Goal: Information Seeking & Learning: Learn about a topic

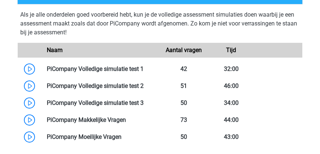
scroll to position [463, 0]
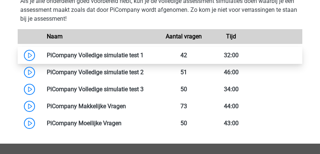
click at [144, 54] on link at bounding box center [144, 55] width 0 height 7
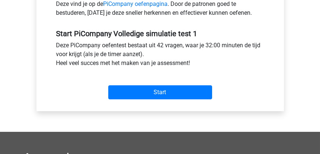
scroll to position [274, 0]
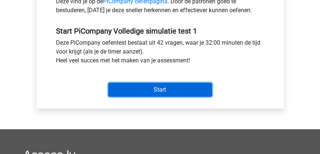
click at [153, 89] on input "Start" at bounding box center [160, 90] width 104 height 14
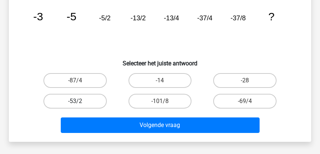
scroll to position [63, 0]
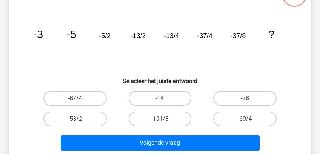
click at [150, 116] on label "-101/8" at bounding box center [160, 118] width 63 height 15
click at [160, 119] on input "-101/8" at bounding box center [162, 121] width 5 height 5
radio input "true"
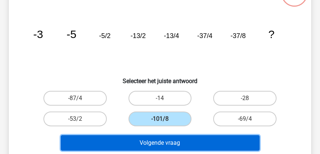
click at [159, 143] on button "Volgende vraag" at bounding box center [160, 142] width 199 height 15
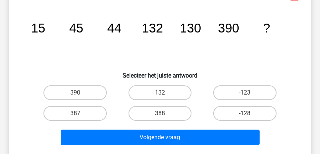
scroll to position [76, 0]
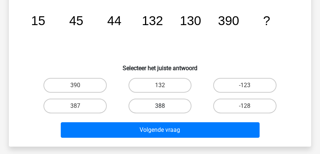
click at [159, 105] on label "388" at bounding box center [160, 105] width 63 height 15
click at [160, 106] on input "388" at bounding box center [162, 108] width 5 height 5
radio input "true"
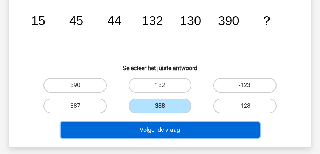
click at [166, 133] on button "Volgende vraag" at bounding box center [160, 129] width 199 height 15
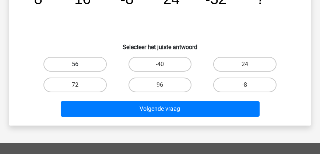
scroll to position [55, 0]
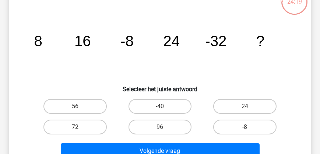
drag, startPoint x: 161, startPoint y: 125, endPoint x: 152, endPoint y: 141, distance: 18.7
click at [161, 125] on label "96" at bounding box center [160, 126] width 63 height 15
click at [161, 127] on input "96" at bounding box center [162, 129] width 5 height 5
radio input "true"
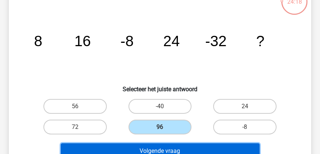
click at [151, 148] on button "Volgende vraag" at bounding box center [160, 150] width 199 height 15
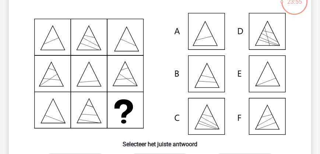
click at [209, 36] on icon at bounding box center [160, 74] width 267 height 122
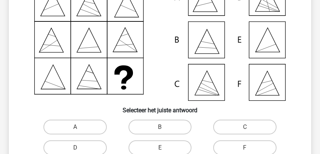
scroll to position [118, 0]
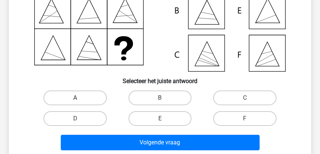
click at [77, 97] on label "A" at bounding box center [75, 97] width 63 height 15
click at [77, 98] on input "A" at bounding box center [77, 100] width 5 height 5
radio input "true"
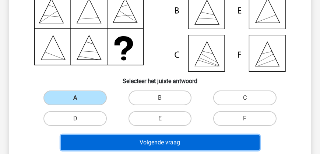
click at [128, 139] on button "Volgende vraag" at bounding box center [160, 142] width 199 height 15
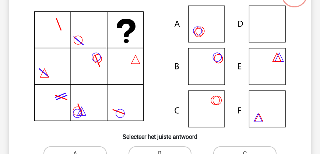
scroll to position [55, 0]
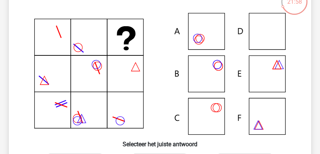
click at [216, 65] on icon at bounding box center [160, 74] width 267 height 122
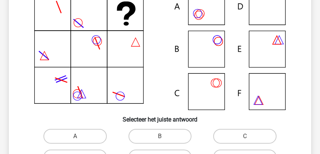
scroll to position [97, 0]
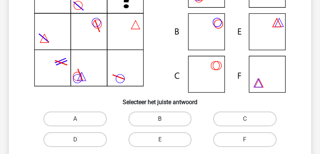
click at [154, 113] on label "B" at bounding box center [160, 118] width 63 height 15
click at [160, 119] on input "B" at bounding box center [162, 121] width 5 height 5
radio input "true"
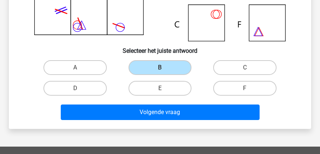
scroll to position [181, 0]
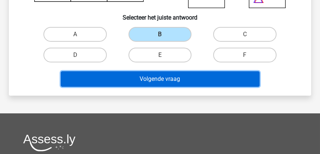
click at [143, 80] on button "Volgende vraag" at bounding box center [160, 78] width 199 height 15
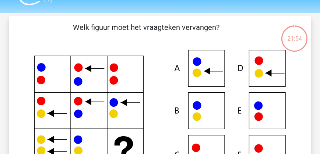
scroll to position [42, 0]
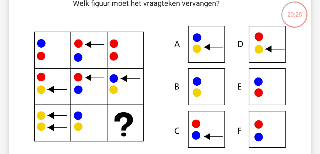
click at [205, 39] on icon at bounding box center [160, 87] width 267 height 122
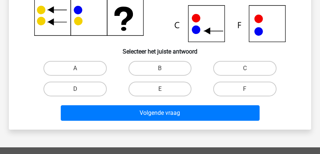
click at [75, 69] on input "A" at bounding box center [77, 70] width 5 height 5
radio input "true"
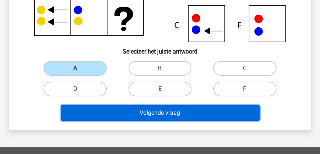
click at [121, 109] on button "Volgende vraag" at bounding box center [160, 112] width 199 height 15
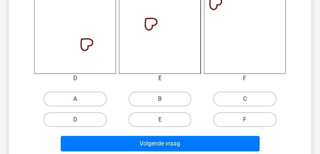
scroll to position [308, 0]
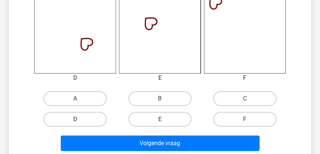
click at [80, 116] on label "D" at bounding box center [75, 119] width 63 height 15
click at [80, 119] on input "D" at bounding box center [77, 121] width 5 height 5
radio input "true"
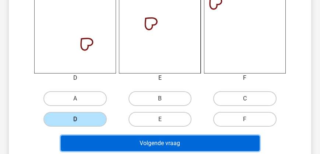
click at [150, 146] on button "Volgende vraag" at bounding box center [160, 142] width 199 height 15
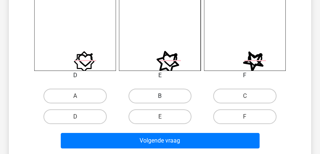
scroll to position [350, 0]
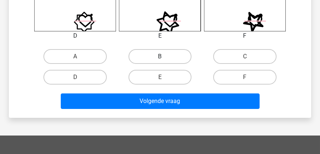
click at [158, 55] on label "B" at bounding box center [160, 56] width 63 height 15
click at [160, 56] on input "B" at bounding box center [162, 58] width 5 height 5
radio input "true"
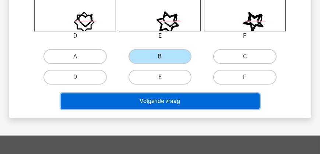
click at [149, 99] on button "Volgende vraag" at bounding box center [160, 100] width 199 height 15
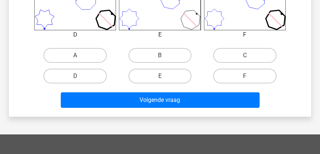
scroll to position [413, 0]
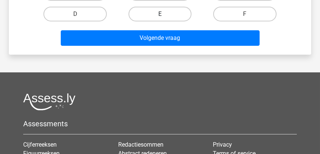
click at [161, 13] on label "E" at bounding box center [160, 14] width 63 height 15
click at [161, 14] on input "E" at bounding box center [162, 16] width 5 height 5
radio input "true"
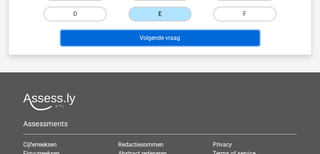
click at [161, 36] on button "Volgende vraag" at bounding box center [160, 37] width 199 height 15
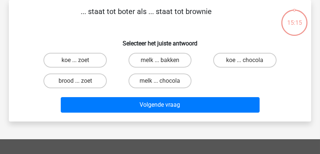
scroll to position [0, 0]
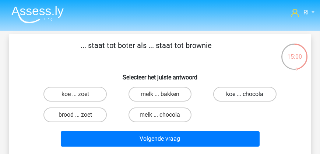
click at [236, 94] on label "koe ... chocola" at bounding box center [244, 94] width 63 height 15
click at [245, 94] on input "koe ... chocola" at bounding box center [247, 96] width 5 height 5
radio input "true"
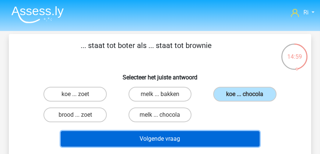
click at [183, 139] on button "Volgende vraag" at bounding box center [160, 138] width 199 height 15
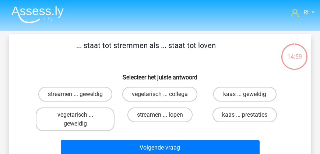
scroll to position [34, 0]
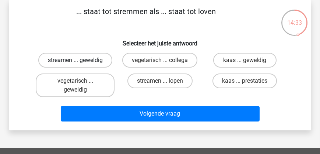
click at [75, 59] on label "streamen ... geweldig" at bounding box center [75, 60] width 74 height 15
click at [75, 60] on input "streamen ... geweldig" at bounding box center [77, 62] width 5 height 5
radio input "true"
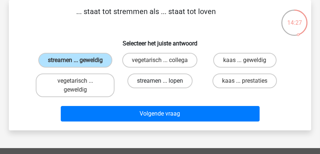
click at [153, 84] on label "streamen ... lopen" at bounding box center [160, 80] width 65 height 15
click at [160, 84] on input "streamen ... lopen" at bounding box center [162, 83] width 5 height 5
radio input "true"
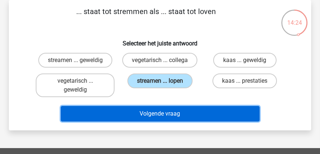
click at [157, 118] on button "Volgende vraag" at bounding box center [160, 113] width 199 height 15
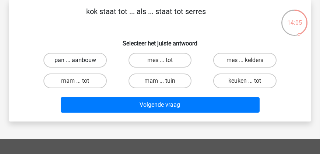
click at [67, 61] on label "pan ... aanbouw" at bounding box center [75, 60] width 63 height 15
click at [75, 61] on input "pan ... aanbouw" at bounding box center [77, 62] width 5 height 5
radio input "true"
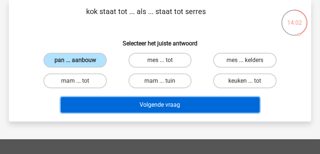
click at [145, 105] on button "Volgende vraag" at bounding box center [160, 104] width 199 height 15
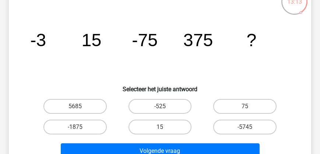
scroll to position [76, 0]
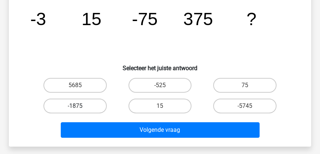
click at [79, 105] on label "-1875" at bounding box center [75, 105] width 63 height 15
click at [79, 106] on input "-1875" at bounding box center [77, 108] width 5 height 5
radio input "true"
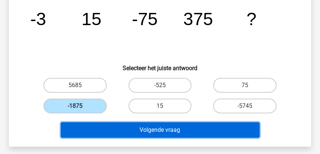
click at [137, 134] on button "Volgende vraag" at bounding box center [160, 129] width 199 height 15
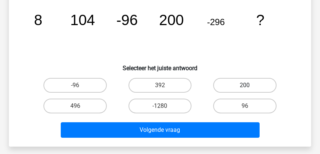
click at [234, 86] on label "200" at bounding box center [244, 85] width 63 height 15
click at [245, 86] on input "200" at bounding box center [247, 87] width 5 height 5
radio input "true"
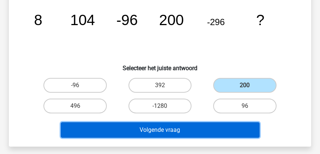
click at [159, 129] on button "Volgende vraag" at bounding box center [160, 129] width 199 height 15
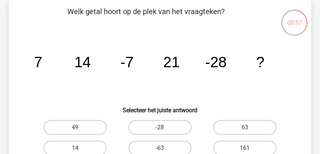
scroll to position [55, 0]
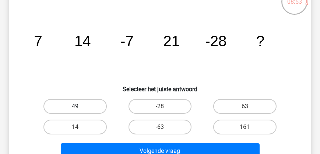
click at [72, 101] on label "49" at bounding box center [75, 106] width 63 height 15
click at [75, 106] on input "49" at bounding box center [77, 108] width 5 height 5
radio input "true"
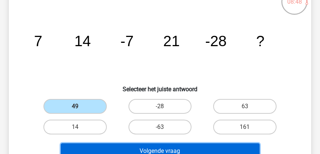
click at [149, 147] on button "Volgende vraag" at bounding box center [160, 150] width 199 height 15
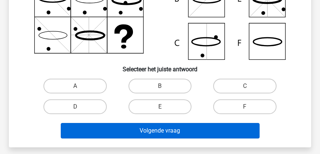
scroll to position [139, 0]
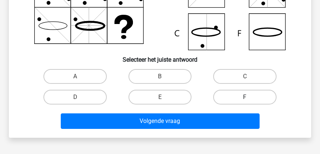
click at [243, 92] on label "F" at bounding box center [244, 97] width 63 height 15
click at [245, 97] on input "F" at bounding box center [247, 99] width 5 height 5
radio input "true"
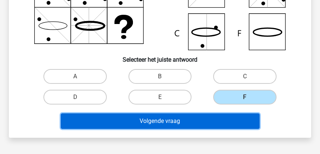
click at [212, 115] on button "Volgende vraag" at bounding box center [160, 120] width 199 height 15
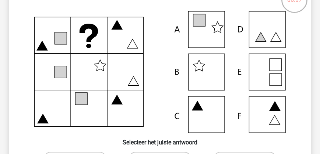
scroll to position [97, 0]
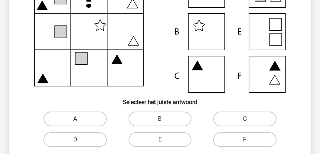
click at [80, 120] on label "A" at bounding box center [75, 118] width 63 height 15
click at [80, 120] on input "A" at bounding box center [77, 121] width 5 height 5
radio input "true"
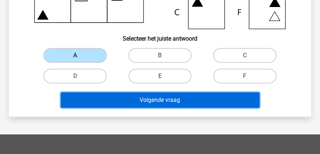
click at [148, 102] on button "Volgende vraag" at bounding box center [160, 99] width 199 height 15
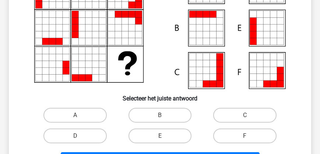
scroll to position [118, 0]
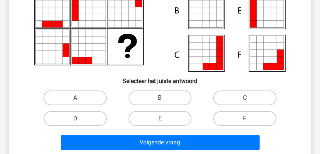
click at [175, 117] on label "E" at bounding box center [160, 118] width 63 height 15
click at [165, 118] on input "E" at bounding box center [162, 120] width 5 height 5
radio input "true"
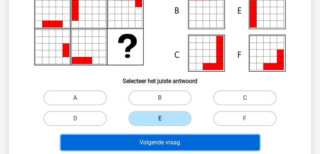
click at [178, 140] on button "Volgende vraag" at bounding box center [160, 142] width 199 height 15
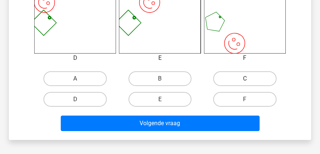
scroll to position [350, 0]
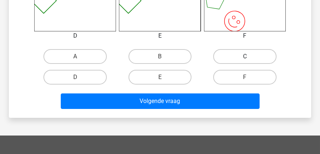
click at [237, 55] on label "C" at bounding box center [244, 56] width 63 height 15
click at [245, 56] on input "C" at bounding box center [247, 58] width 5 height 5
radio input "true"
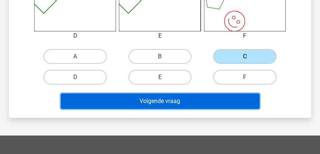
click at [205, 105] on button "Volgende vraag" at bounding box center [160, 100] width 199 height 15
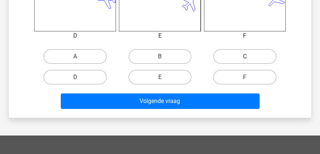
click at [241, 55] on label "C" at bounding box center [244, 56] width 63 height 15
click at [245, 56] on input "C" at bounding box center [247, 58] width 5 height 5
radio input "true"
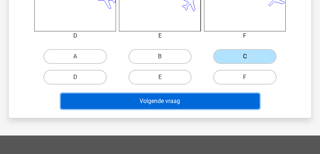
click at [204, 103] on button "Volgende vraag" at bounding box center [160, 100] width 199 height 15
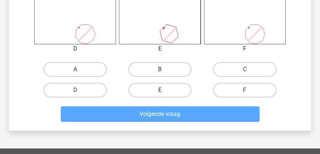
scroll to position [340, 0]
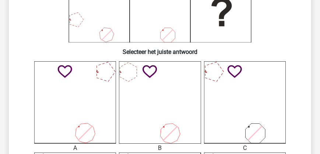
scroll to position [147, 0]
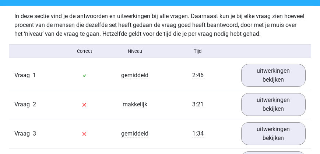
scroll to position [611, 0]
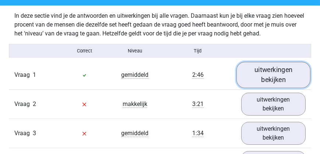
click at [275, 88] on link "uitwerkingen bekijken" at bounding box center [274, 75] width 74 height 26
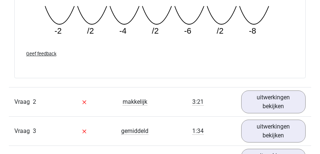
scroll to position [948, 0]
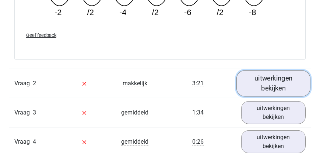
click at [271, 95] on link "uitwerkingen bekijken" at bounding box center [274, 83] width 74 height 26
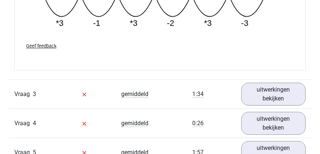
scroll to position [1285, 0]
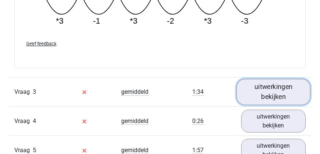
click at [284, 103] on link "uitwerkingen bekijken" at bounding box center [274, 92] width 74 height 26
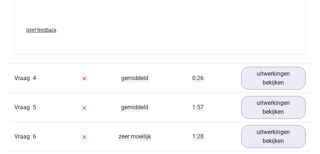
scroll to position [1685, 0]
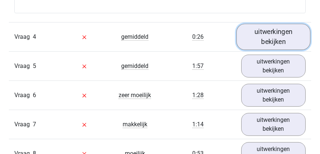
click at [282, 50] on link "uitwerkingen bekijken" at bounding box center [274, 37] width 74 height 26
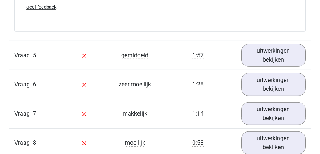
scroll to position [2022, 0]
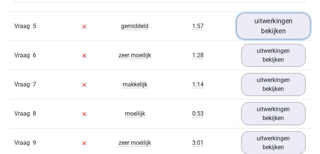
click at [270, 39] on link "uitwerkingen bekijken" at bounding box center [274, 26] width 74 height 26
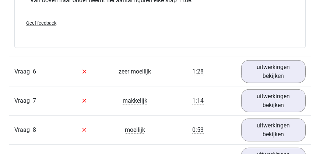
scroll to position [2317, 0]
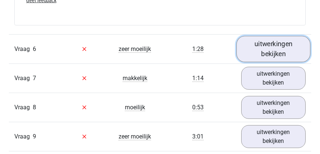
click at [277, 57] on link "uitwerkingen bekijken" at bounding box center [274, 49] width 74 height 26
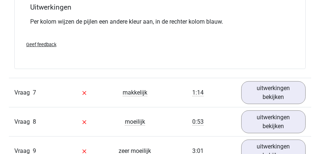
scroll to position [2591, 0]
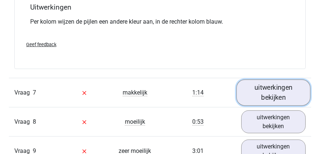
click at [271, 103] on link "uitwerkingen bekijken" at bounding box center [274, 92] width 74 height 26
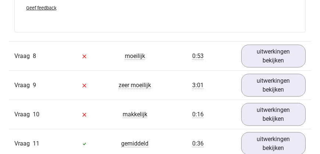
scroll to position [3118, 0]
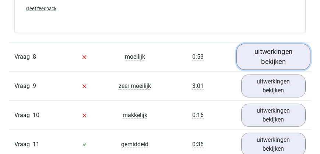
drag, startPoint x: 267, startPoint y: 67, endPoint x: 263, endPoint y: 67, distance: 4.1
click at [267, 67] on link "uitwerkingen bekijken" at bounding box center [274, 57] width 74 height 26
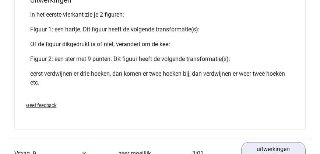
scroll to position [3623, 0]
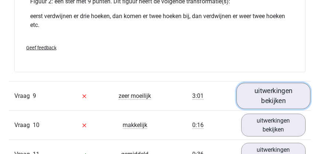
click at [270, 102] on link "uitwerkingen bekijken" at bounding box center [274, 96] width 74 height 26
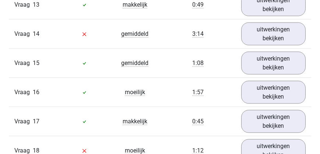
scroll to position [4424, 0]
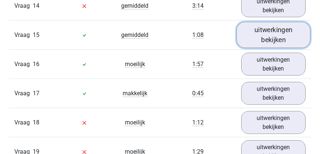
click at [265, 48] on link "uitwerkingen bekijken" at bounding box center [274, 35] width 74 height 26
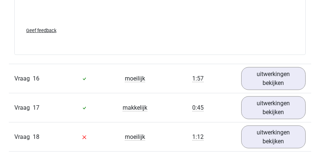
scroll to position [4719, 0]
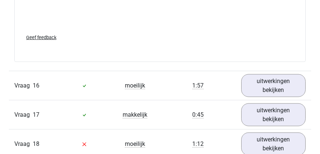
click at [36, 40] on span "Geef feedback" at bounding box center [41, 38] width 30 height 6
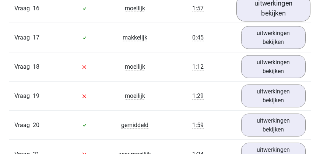
scroll to position [4824, 0]
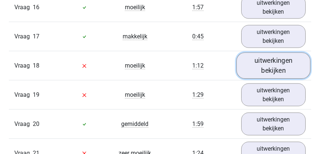
click at [274, 79] on link "uitwerkingen bekijken" at bounding box center [274, 66] width 74 height 26
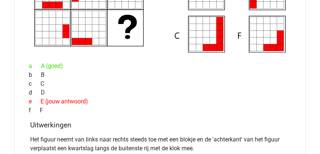
scroll to position [4951, 0]
